Goal: Book appointment/travel/reservation

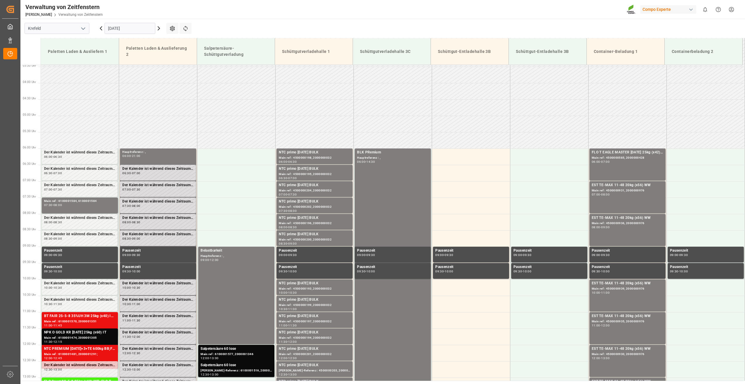
scroll to position [127, 0]
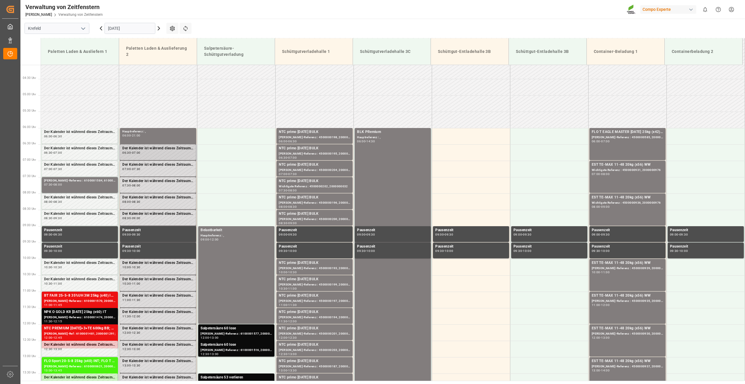
click at [166, 152] on div "06:30 - 07:00" at bounding box center [157, 152] width 71 height 3
click at [183, 28] on icon at bounding box center [186, 28] width 6 height 6
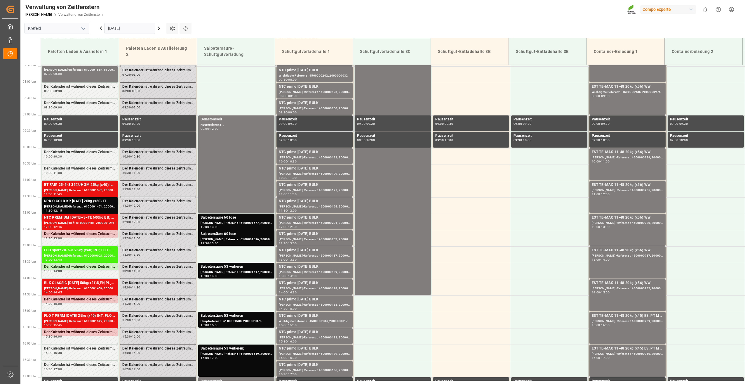
scroll to position [156, 0]
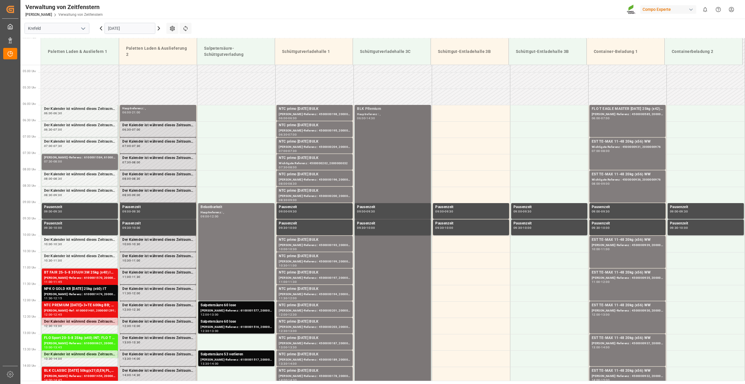
click at [372, 110] on div "BLK PRemium" at bounding box center [393, 109] width 72 height 6
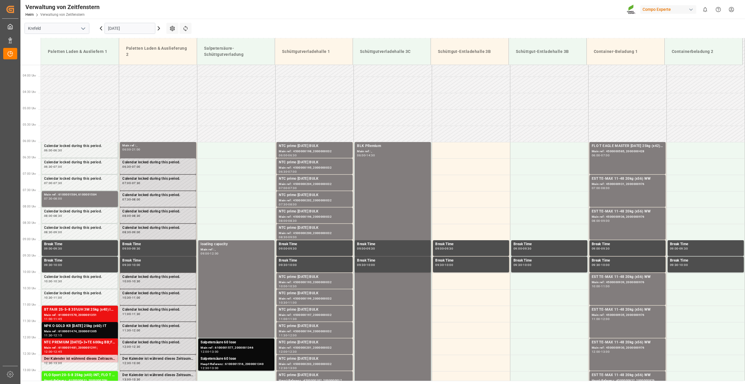
scroll to position [127, 0]
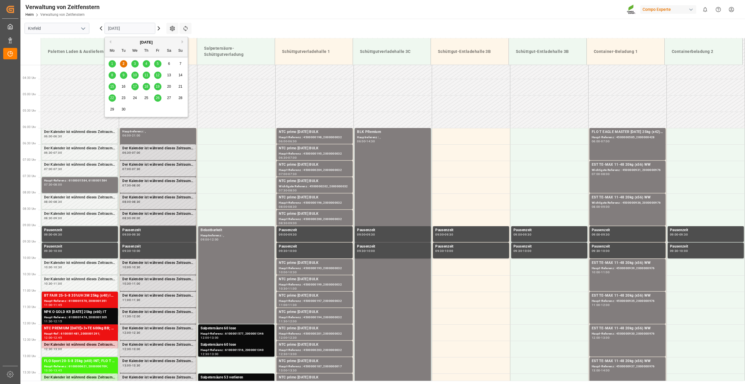
click at [134, 28] on input "[DATE]" at bounding box center [130, 28] width 51 height 11
click at [114, 65] on div "1" at bounding box center [112, 63] width 7 height 7
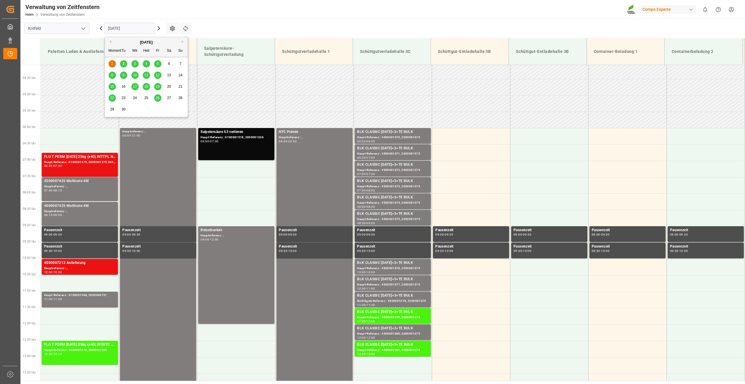
click at [138, 31] on input "01-09-2025" at bounding box center [130, 28] width 51 height 11
click at [123, 64] on span "2" at bounding box center [124, 64] width 2 height 4
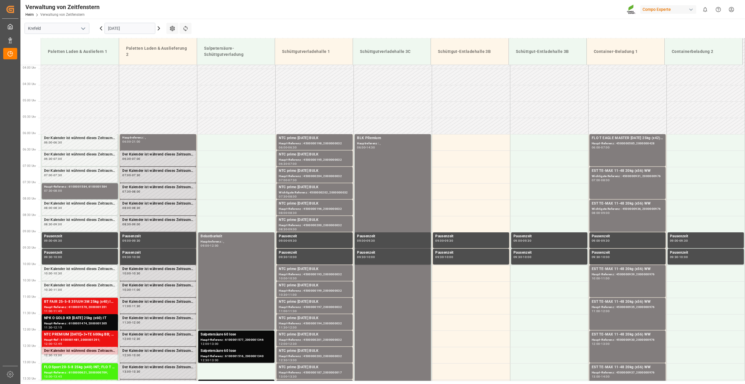
click at [138, 25] on input "[DATE]" at bounding box center [130, 28] width 51 height 11
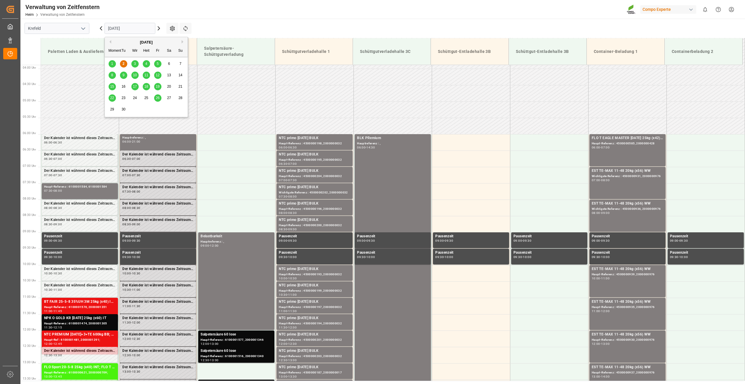
click at [136, 64] on span "3" at bounding box center [135, 64] width 2 height 4
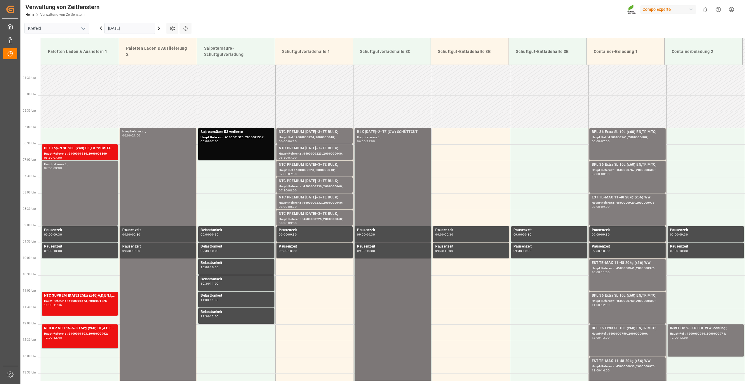
click at [385, 149] on div "BLK 12-12-17+2+TE (GW) SCHÜTTGUT Hauptreferenz : , 06:00 - 21:00" at bounding box center [393, 373] width 72 height 488
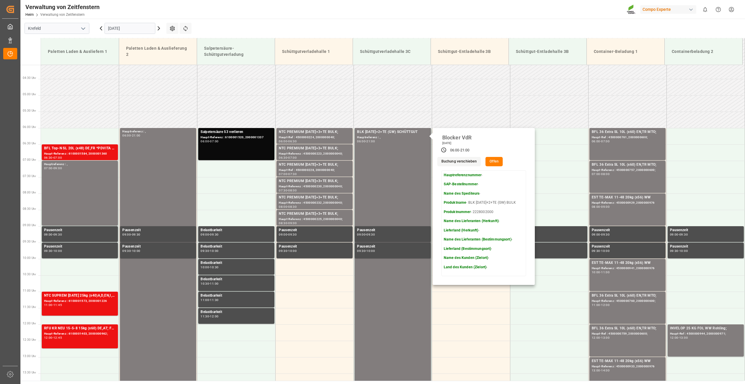
click at [136, 29] on input "03-09-2025" at bounding box center [130, 28] width 51 height 11
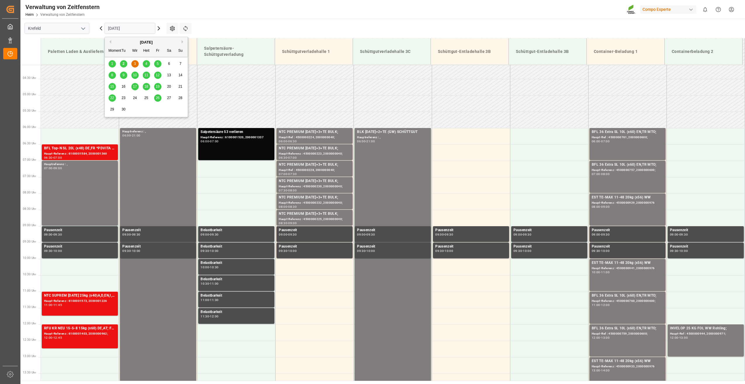
click at [124, 65] on span "2" at bounding box center [124, 64] width 2 height 4
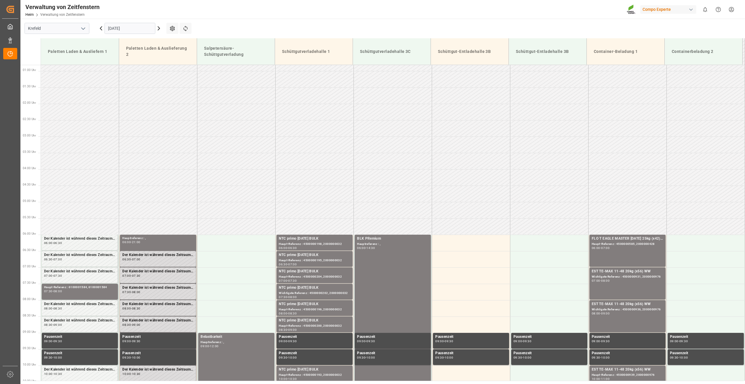
scroll to position [10, 0]
